Goal: Task Accomplishment & Management: Use online tool/utility

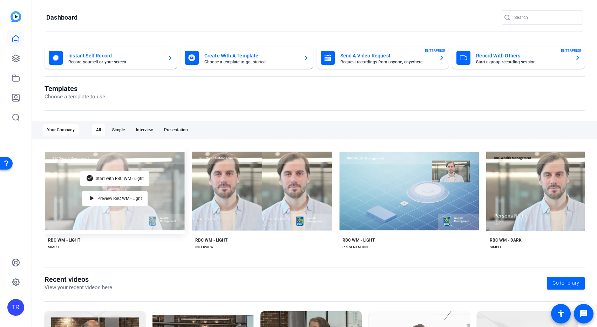
scroll to position [78, 0]
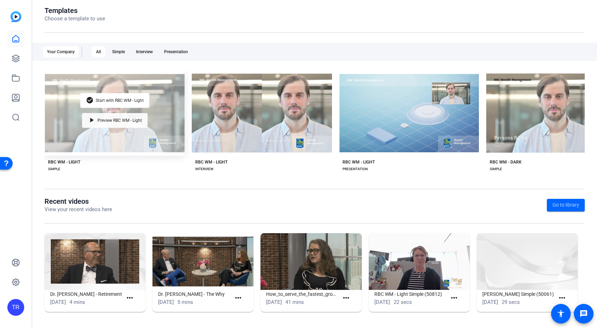
click at [96, 117] on div "play_arrow Preview RBC WM - Light" at bounding box center [115, 120] width 66 height 15
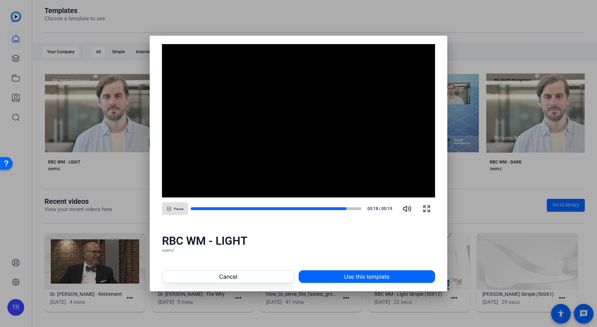
click at [183, 210] on span "Pause" at bounding box center [178, 209] width 9 height 4
drag, startPoint x: 226, startPoint y: 157, endPoint x: 237, endPoint y: 162, distance: 11.8
click at [237, 162] on video "Video Player" at bounding box center [298, 121] width 273 height 154
click at [220, 276] on span "Cancel" at bounding box center [228, 277] width 18 height 8
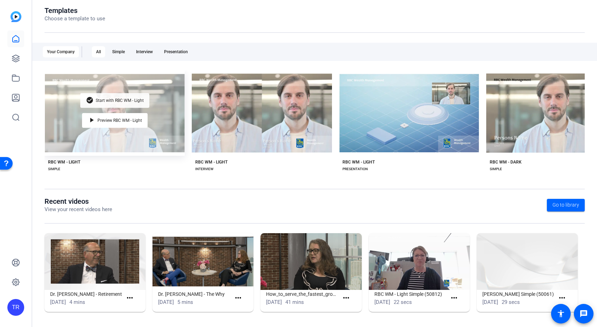
click at [100, 100] on span "Start with RBC WM - Light" at bounding box center [120, 100] width 48 height 4
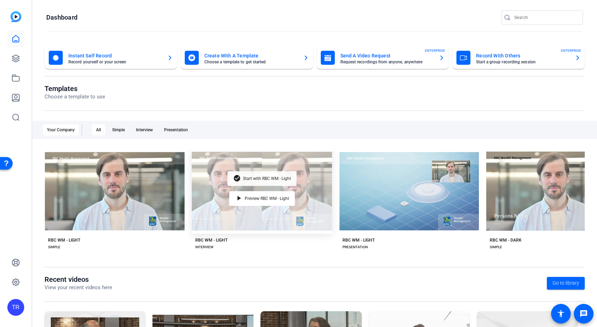
click at [263, 177] on span "Start with RBC WM - Light" at bounding box center [267, 179] width 48 height 4
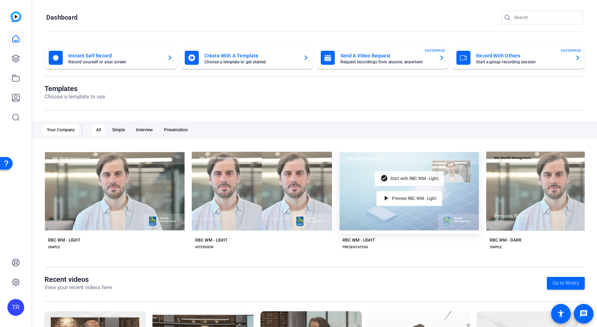
click at [392, 178] on span "Start with RBC WM - Light" at bounding box center [414, 179] width 48 height 4
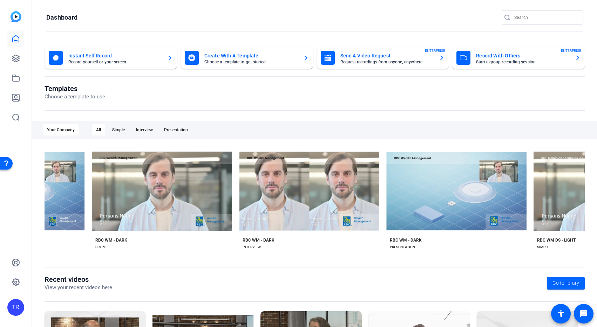
scroll to position [0, 397]
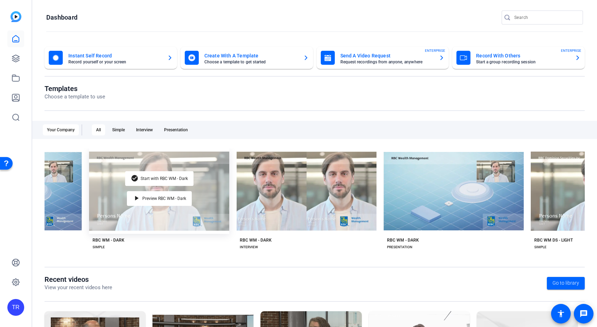
click at [157, 187] on div "check_circle Start with RBC WM - Dark play_arrow Preview RBC WM - Dark" at bounding box center [159, 192] width 140 height 86
click at [156, 179] on div "check_circle Start with RBC WM - Dark" at bounding box center [159, 178] width 68 height 15
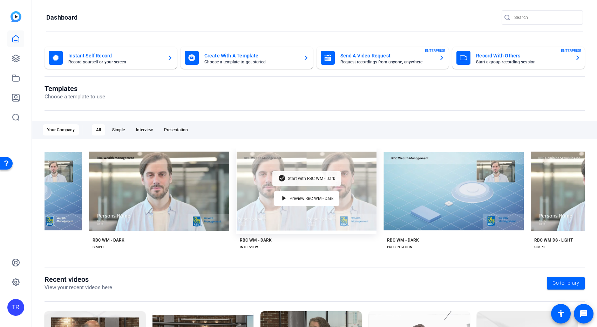
click at [296, 179] on span "Start with RBC WM - Dark" at bounding box center [311, 179] width 47 height 4
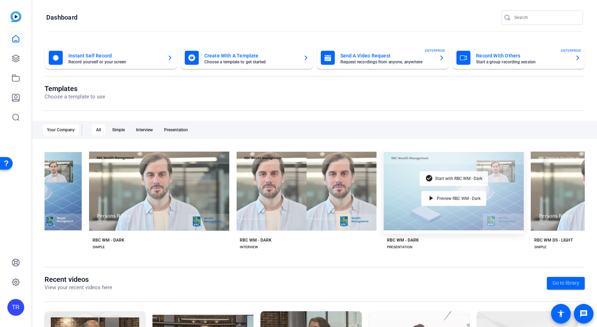
click at [448, 177] on span "Start with RBC WM - Dark" at bounding box center [458, 179] width 47 height 4
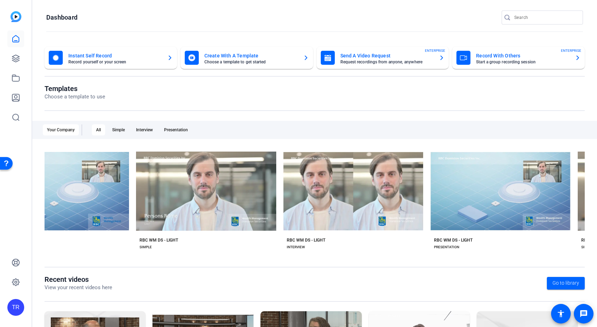
scroll to position [0, 806]
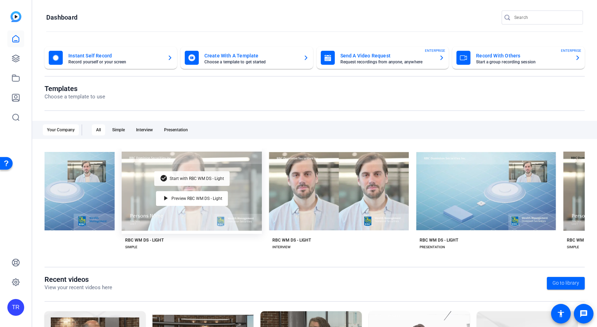
click at [178, 179] on span "Start with RBC WM DS - Light" at bounding box center [197, 179] width 54 height 4
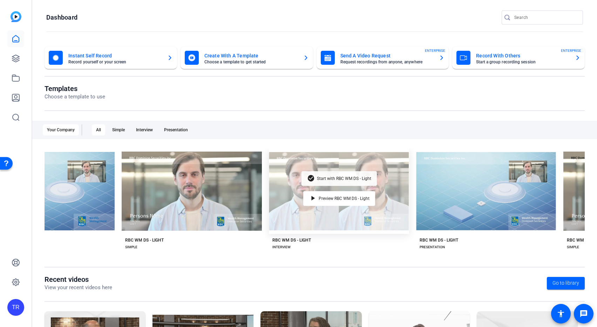
click at [346, 177] on span "Start with RBC WM DS - Light" at bounding box center [344, 179] width 54 height 4
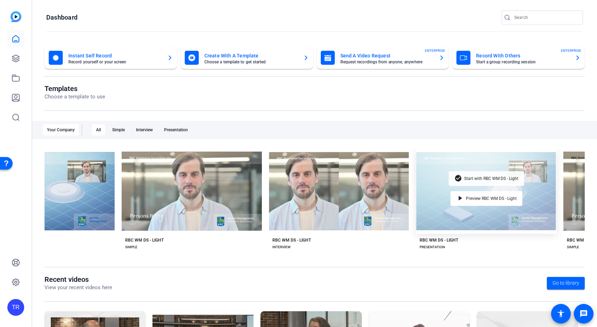
click at [478, 174] on div "check_circle Start with RBC WM DS - Light" at bounding box center [486, 178] width 75 height 15
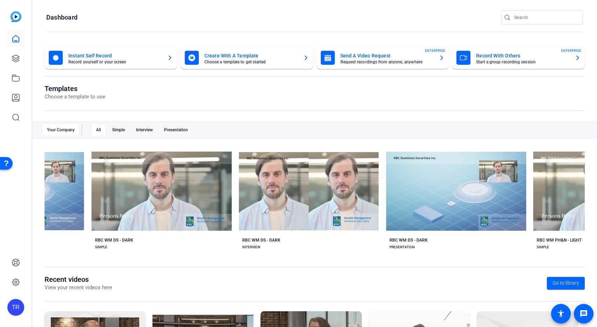
scroll to position [0, 1287]
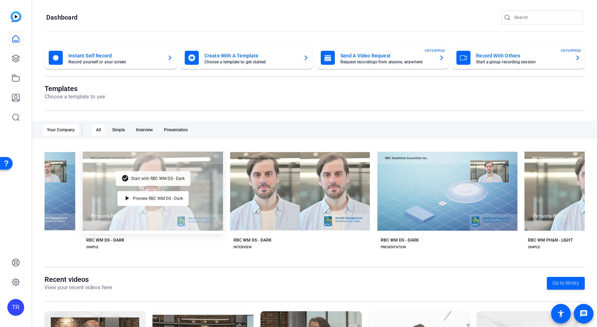
click at [166, 179] on div "check_circle Start with RBC WM DS - Dark" at bounding box center [153, 178] width 75 height 15
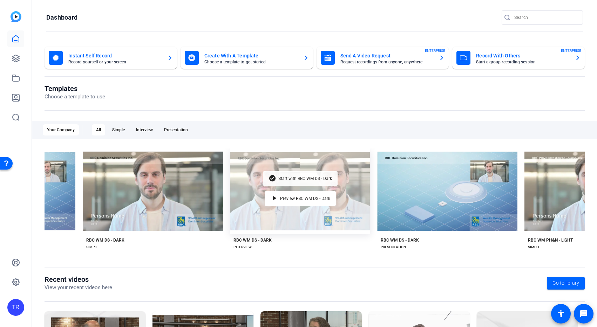
click at [314, 180] on div "check_circle Start with RBC WM DS - Dark" at bounding box center [300, 178] width 75 height 15
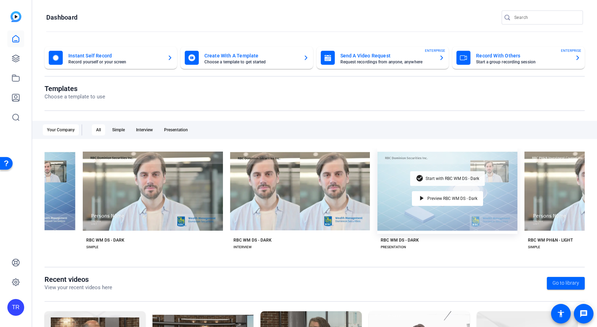
click at [436, 177] on span "Start with RBC WM DS - Dark" at bounding box center [453, 179] width 54 height 4
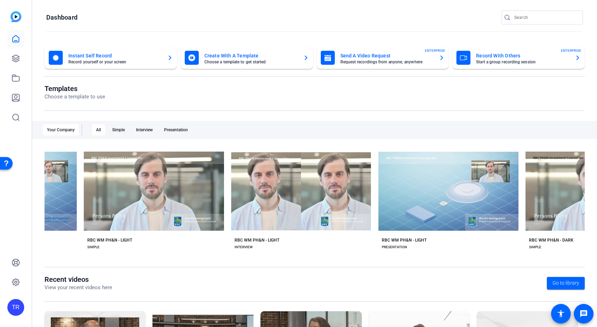
scroll to position [0, 1762]
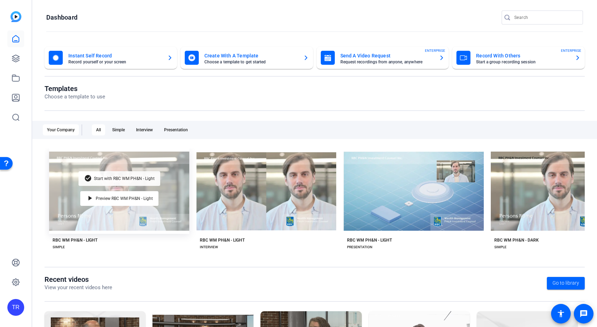
click at [104, 177] on span "Start with RBC WM PH&N - Light" at bounding box center [124, 179] width 61 height 4
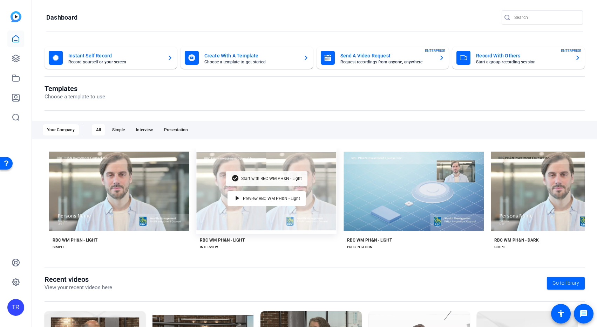
click at [253, 179] on div "check_circle Start with RBC WM PH&N - Light" at bounding box center [267, 178] width 82 height 15
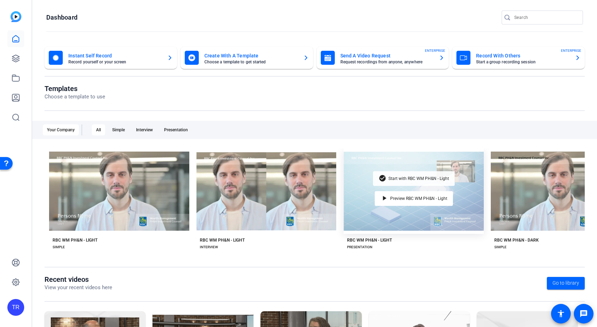
click at [395, 181] on div "check_circle Start with RBC WM PH&N - Light" at bounding box center [414, 178] width 82 height 15
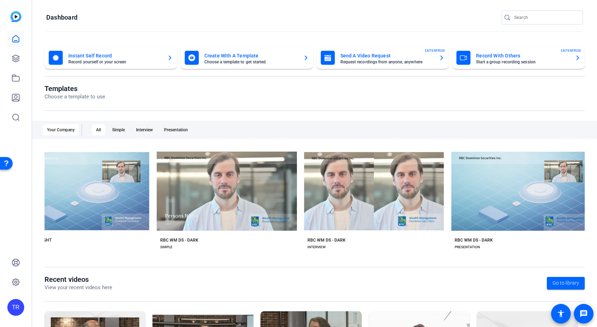
scroll to position [0, 1291]
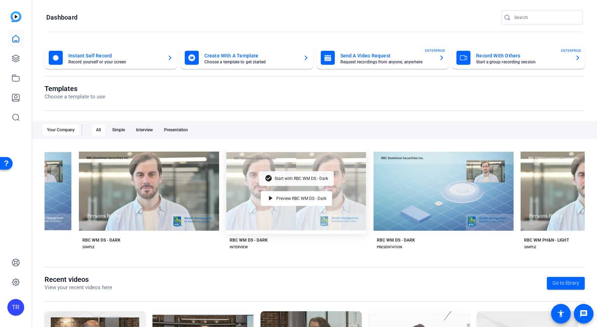
click at [285, 177] on span "Start with RBC WM DS - Dark" at bounding box center [301, 179] width 54 height 4
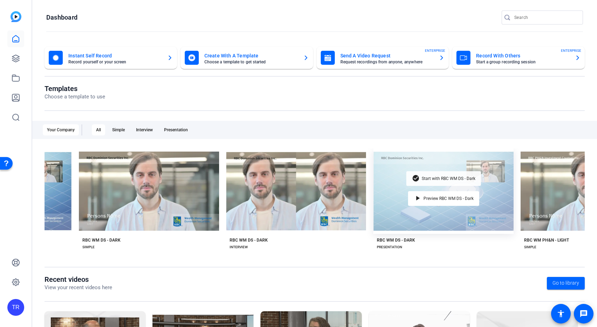
click at [426, 179] on span "Start with RBC WM DS - Dark" at bounding box center [449, 179] width 54 height 4
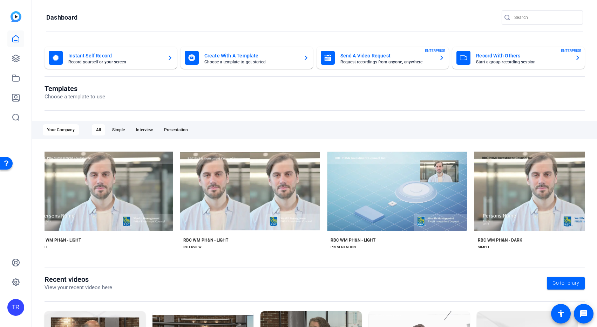
scroll to position [0, 1747]
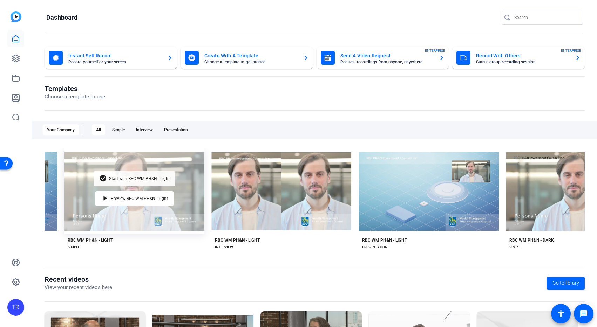
click at [158, 178] on span "Start with RBC WM PH&N - Light" at bounding box center [139, 179] width 61 height 4
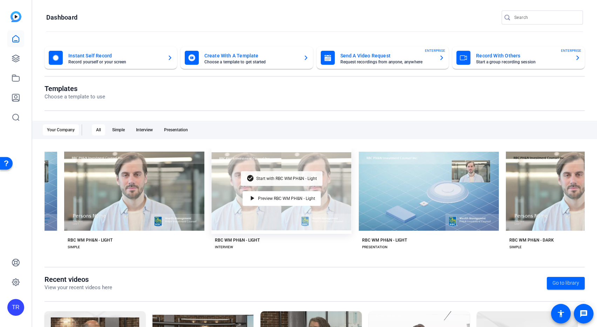
click at [294, 178] on span "Start with RBC WM PH&N - Light" at bounding box center [286, 179] width 61 height 4
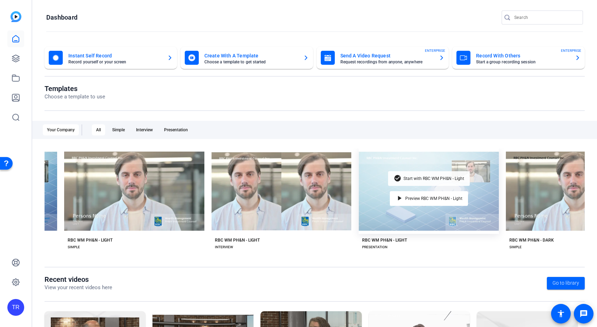
click at [404, 173] on div "check_circle Start with RBC WM PH&N - Light" at bounding box center [429, 178] width 82 height 15
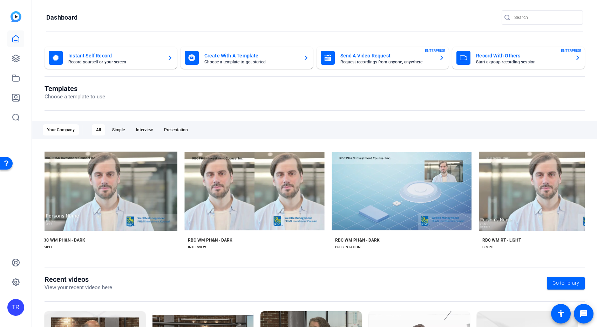
scroll to position [0, 2207]
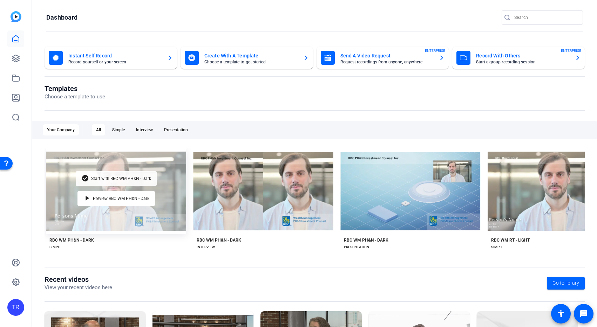
click at [120, 177] on span "Start with RBC WM PH&N - Dark" at bounding box center [121, 179] width 60 height 4
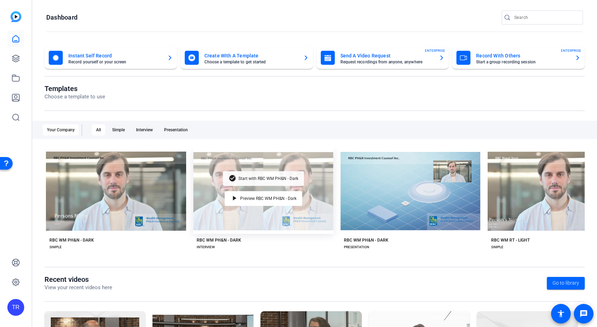
click at [244, 174] on div "check_circle Start with RBC WM PH&N - Dark" at bounding box center [263, 178] width 81 height 15
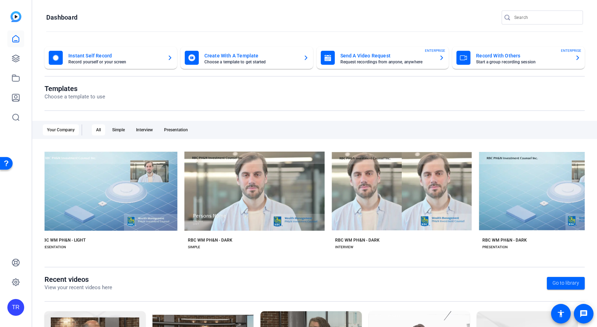
scroll to position [0, 2094]
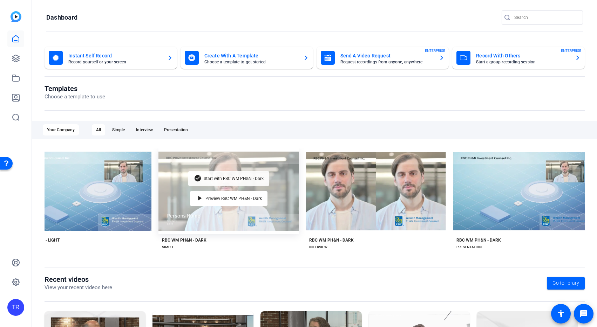
click at [228, 177] on span "Start with RBC WM PH&N - Dark" at bounding box center [234, 179] width 60 height 4
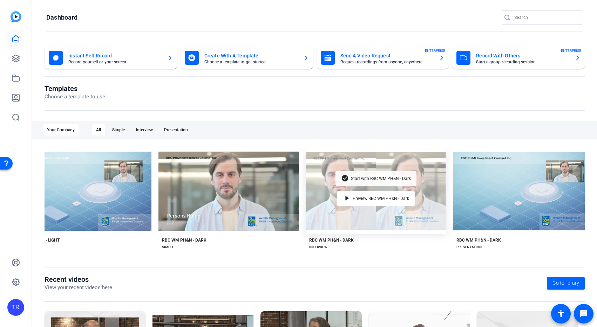
click at [360, 177] on span "Start with RBC WM PH&N - Dark" at bounding box center [381, 179] width 60 height 4
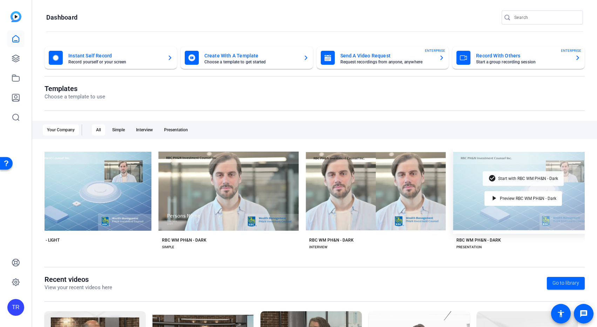
click at [513, 177] on span "Start with RBC WM PH&N - Dark" at bounding box center [528, 179] width 60 height 4
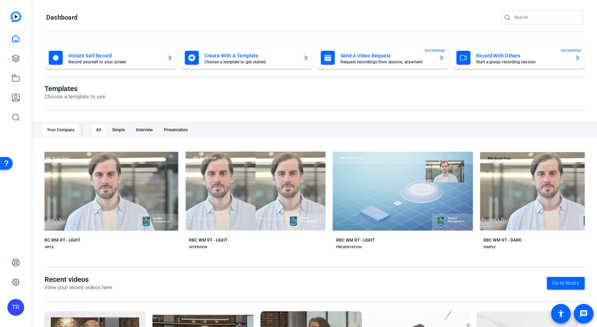
scroll to position [0, 2599]
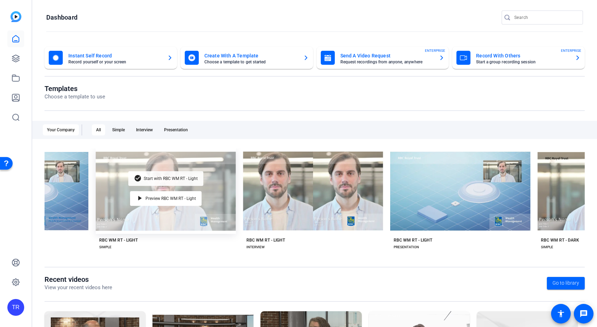
click at [165, 177] on span "Start with RBC WM RT - Light" at bounding box center [171, 179] width 54 height 4
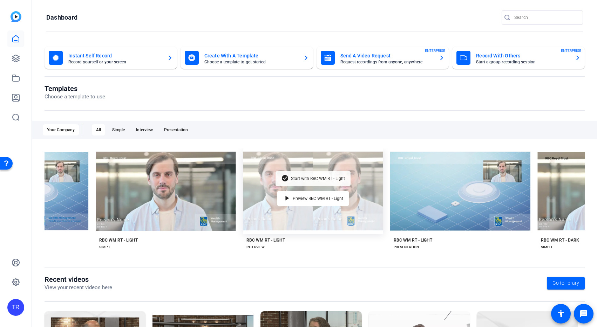
click at [298, 179] on div "check_circle Start with RBC WM RT - Light" at bounding box center [312, 178] width 75 height 15
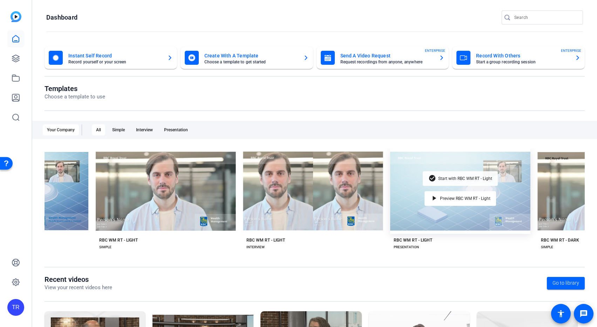
click at [451, 177] on span "Start with RBC WM RT - Light" at bounding box center [465, 179] width 54 height 4
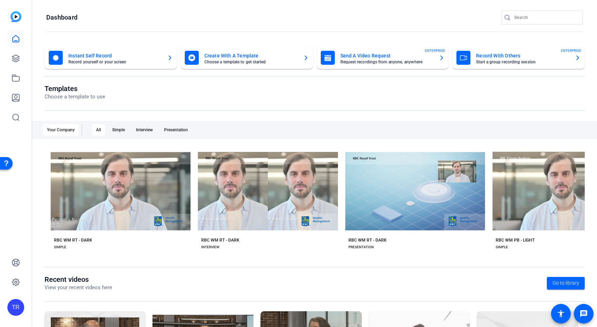
scroll to position [0, 3088]
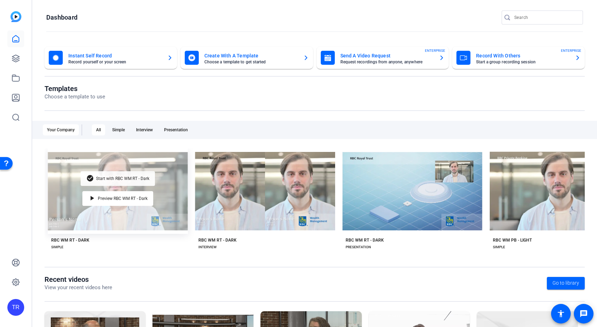
click at [132, 177] on span "Start with RBC WM RT - Dark" at bounding box center [122, 179] width 53 height 4
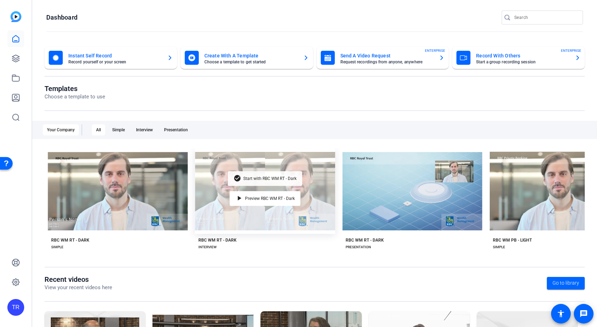
click at [264, 178] on span "Start with RBC WM RT - Dark" at bounding box center [269, 179] width 53 height 4
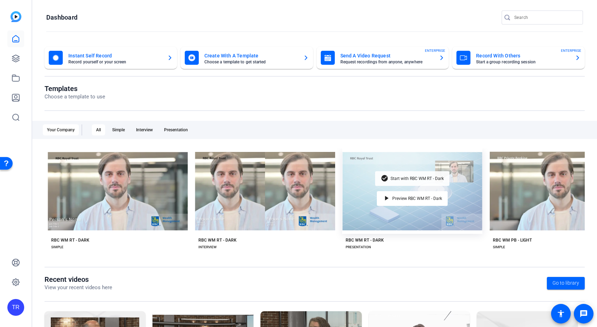
click at [391, 177] on span "Start with RBC WM RT - Dark" at bounding box center [416, 179] width 53 height 4
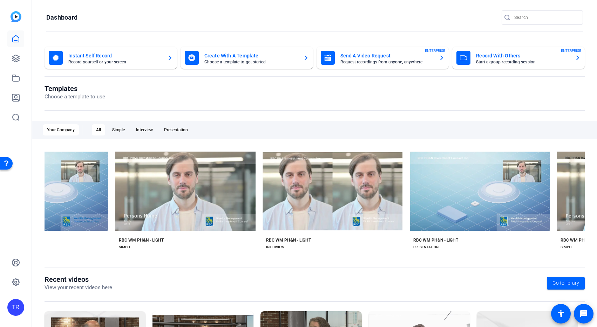
scroll to position [0, 1595]
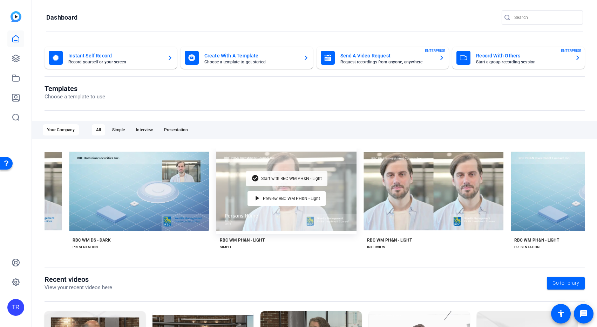
click at [282, 180] on div "check_circle Start with RBC WM PH&N - Light" at bounding box center [287, 178] width 82 height 15
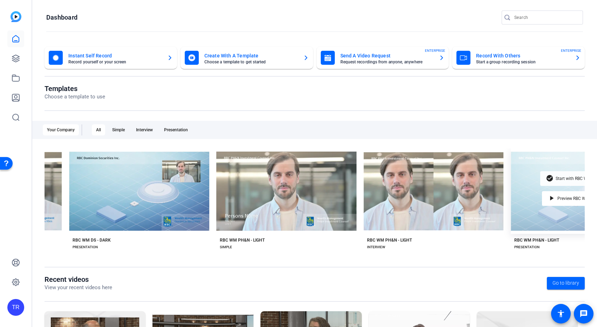
click at [544, 181] on div "check_circle Start with RBC WM PH&N - Light" at bounding box center [581, 178] width 82 height 15
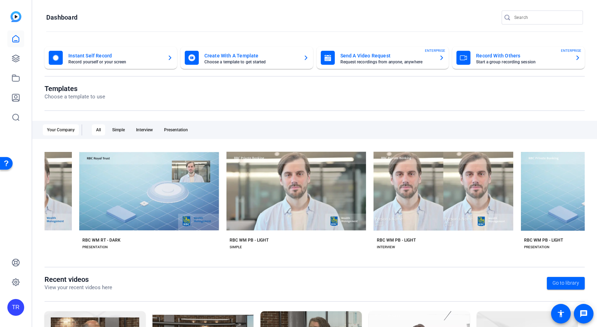
scroll to position [0, 3383]
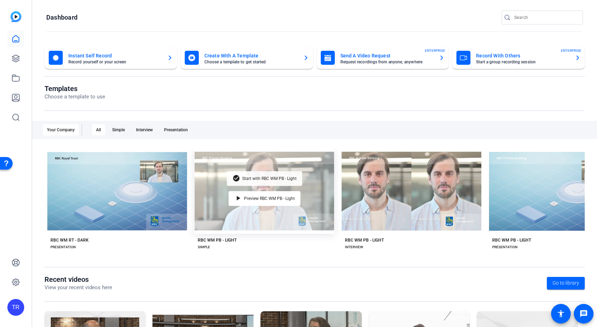
click at [262, 177] on span "Start with RBC WM PB - Light" at bounding box center [269, 179] width 54 height 4
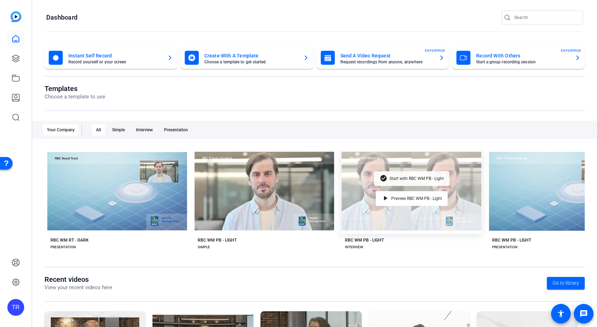
click at [409, 177] on span "Start with RBC WM PB - Light" at bounding box center [416, 179] width 54 height 4
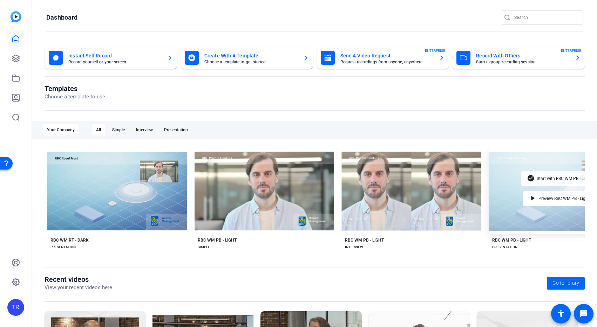
click at [534, 175] on mat-icon "check_circle" at bounding box center [531, 179] width 8 height 8
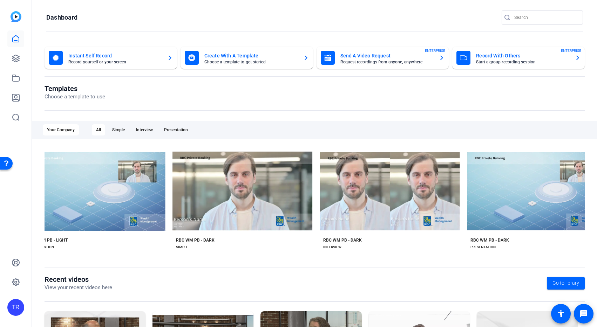
scroll to position [0, 3873]
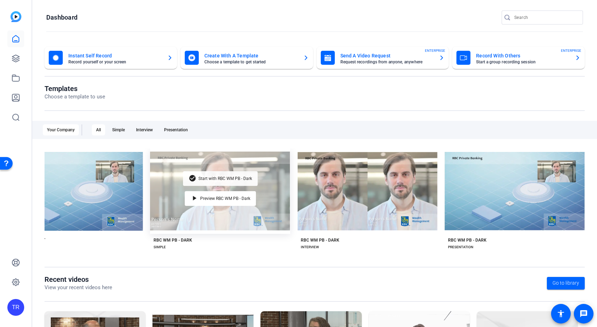
click at [216, 177] on span "Start with RBC WM PB - Dark" at bounding box center [225, 179] width 54 height 4
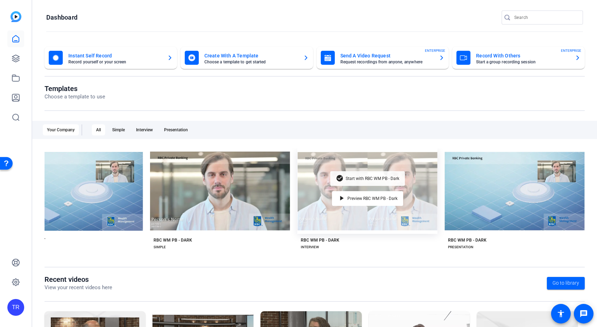
click at [374, 178] on span "Start with RBC WM PB - Dark" at bounding box center [373, 179] width 54 height 4
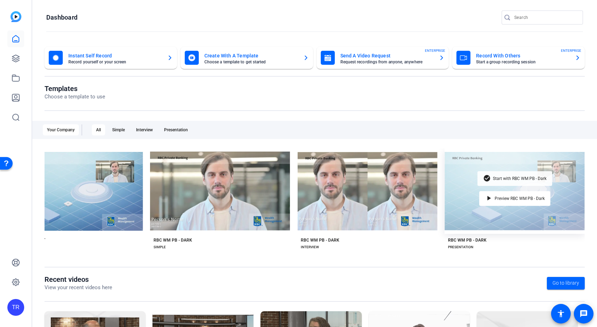
click at [523, 177] on span "Start with RBC WM PB - Dark" at bounding box center [520, 179] width 54 height 4
